Goal: Information Seeking & Learning: Learn about a topic

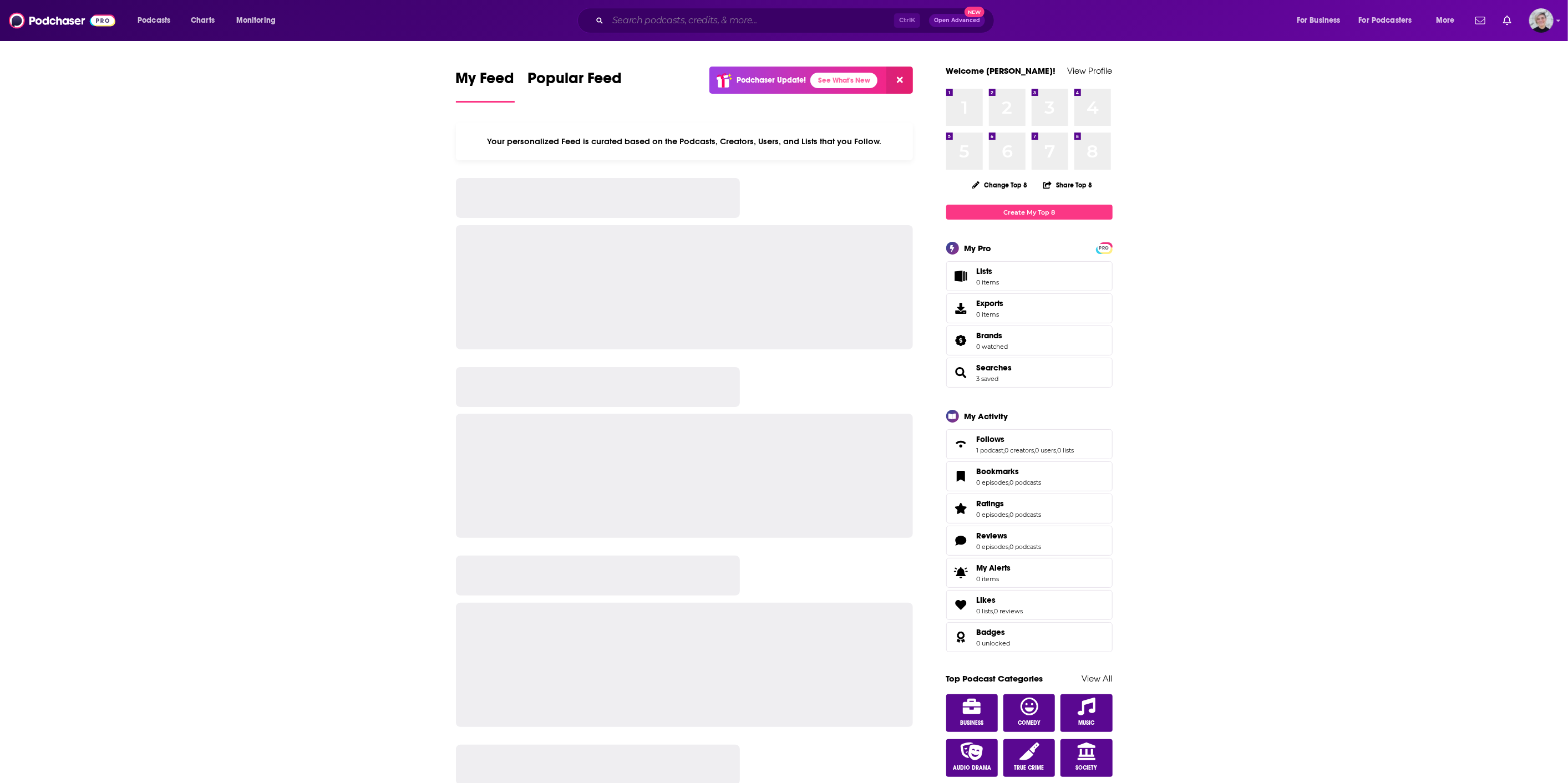
click at [646, 19] on input "Search podcasts, credits, & more..." at bounding box center [750, 20] width 286 height 18
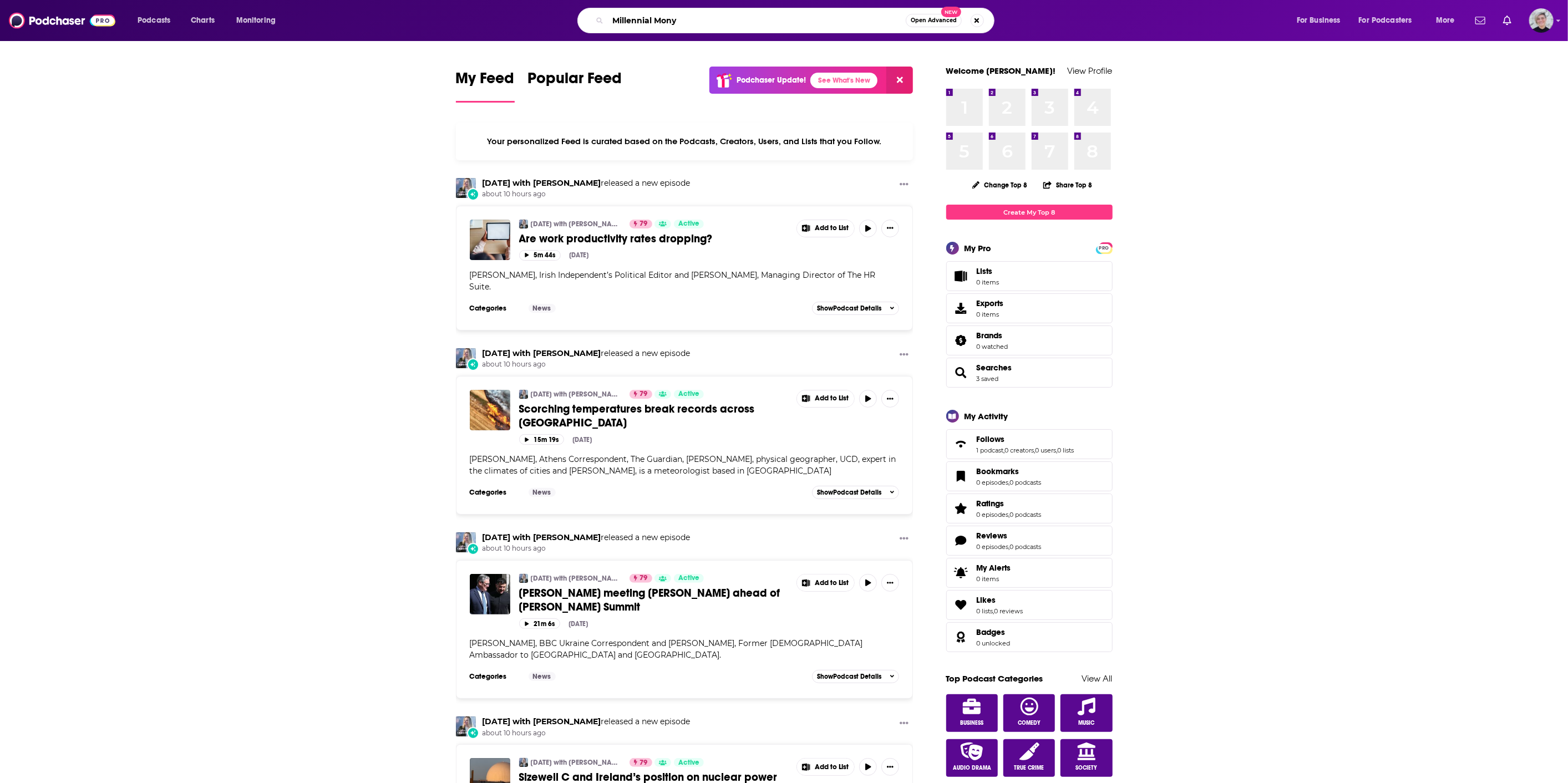
click at [691, 20] on input "Millennial Mony" at bounding box center [756, 20] width 298 height 18
type input "Millennial Money Honey"
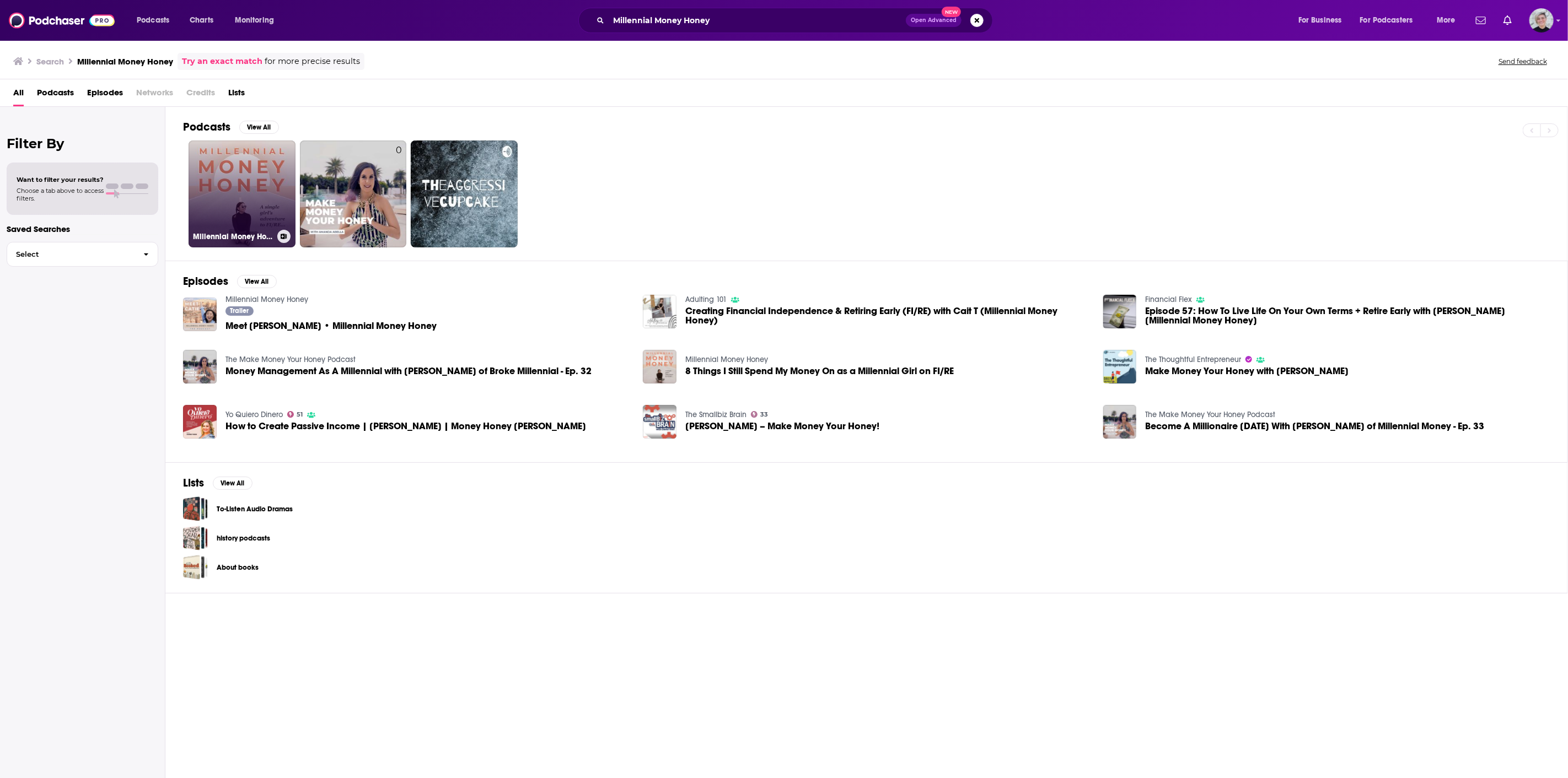
click at [225, 158] on link "Millennial Money Honey" at bounding box center [242, 194] width 107 height 107
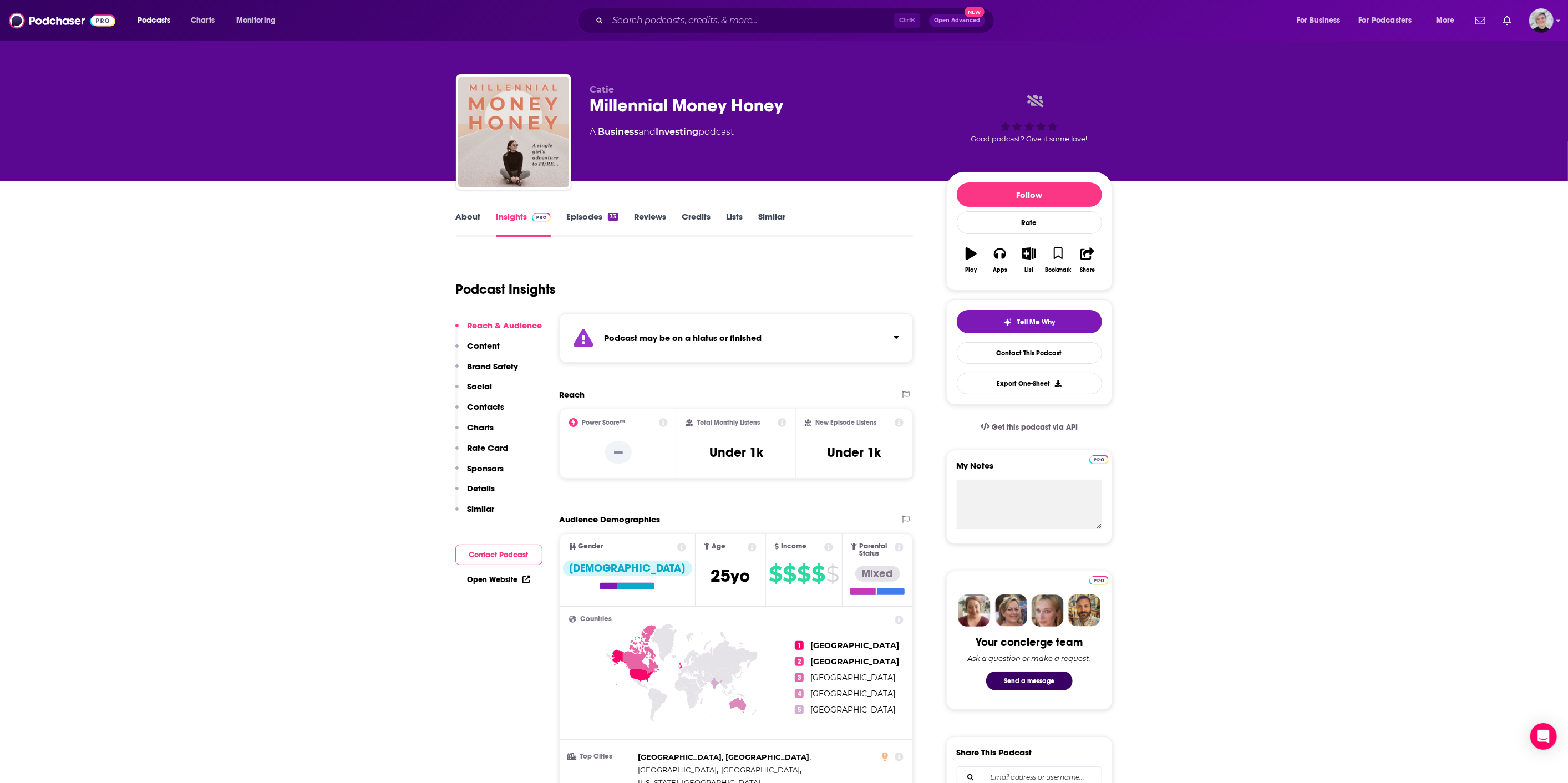
drag, startPoint x: 329, startPoint y: 359, endPoint x: 339, endPoint y: 365, distance: 11.7
